Goal: Information Seeking & Learning: Check status

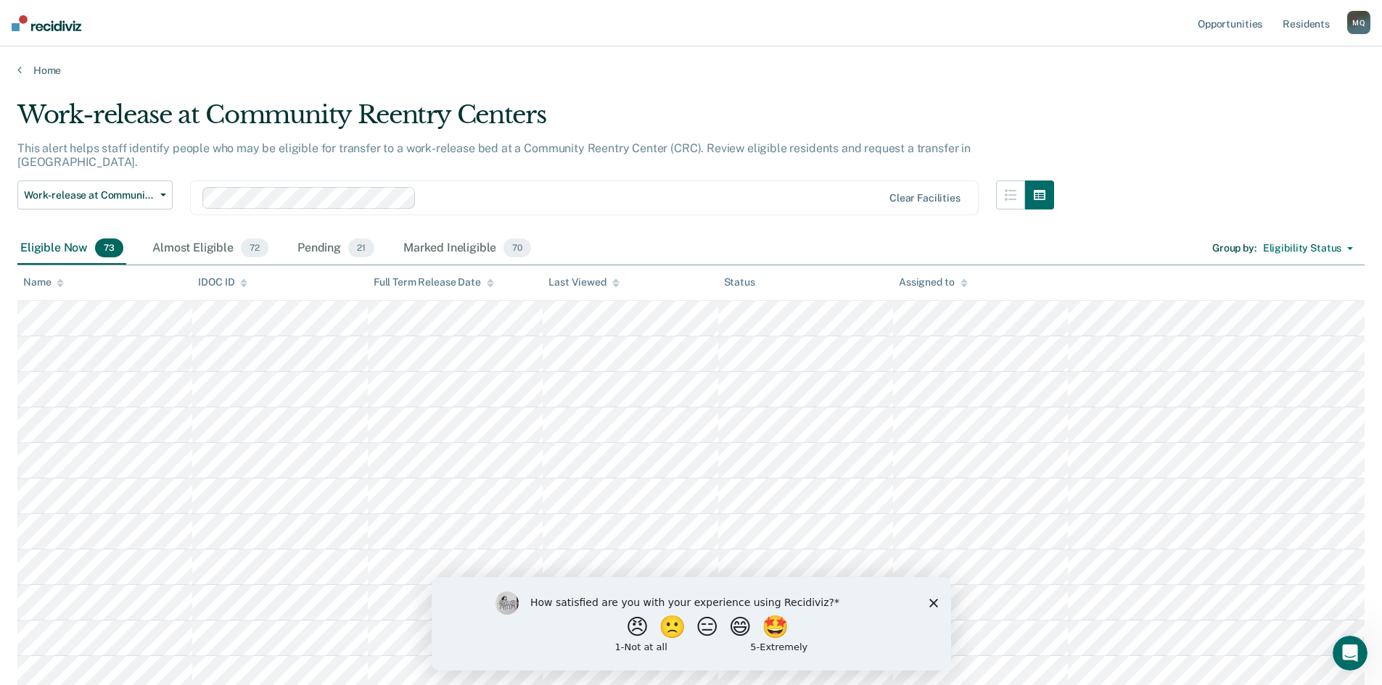
click at [934, 602] on icon "Close survey" at bounding box center [932, 602] width 9 height 9
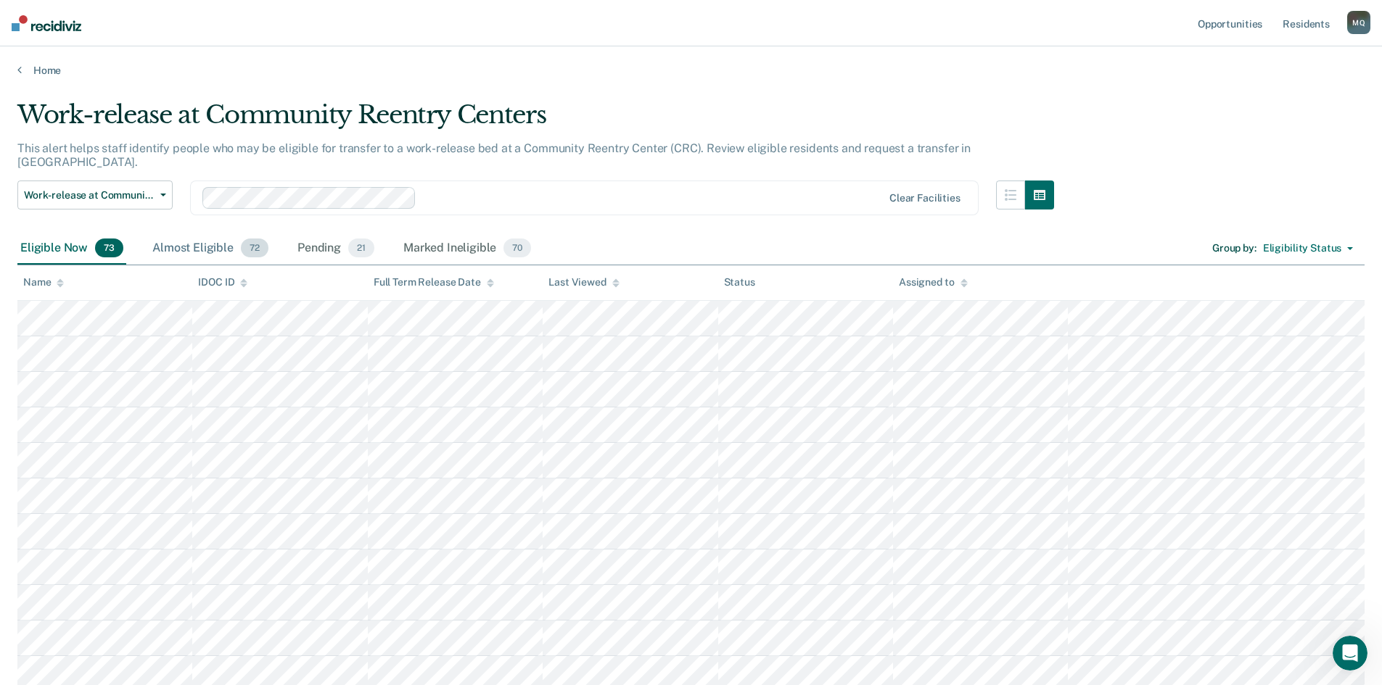
click at [202, 234] on div "Almost Eligible 72" at bounding box center [210, 249] width 122 height 32
click at [331, 234] on div "Pending 21" at bounding box center [335, 249] width 83 height 32
